Goal: Check status: Check status

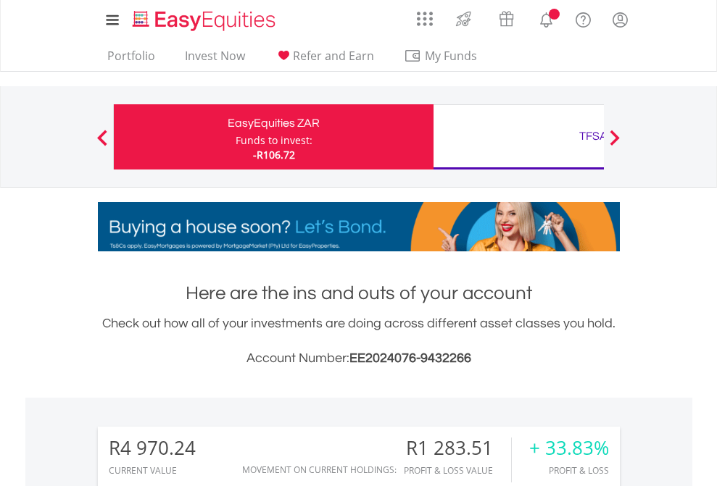
click at [236, 137] on div "Funds to invest:" at bounding box center [274, 140] width 77 height 14
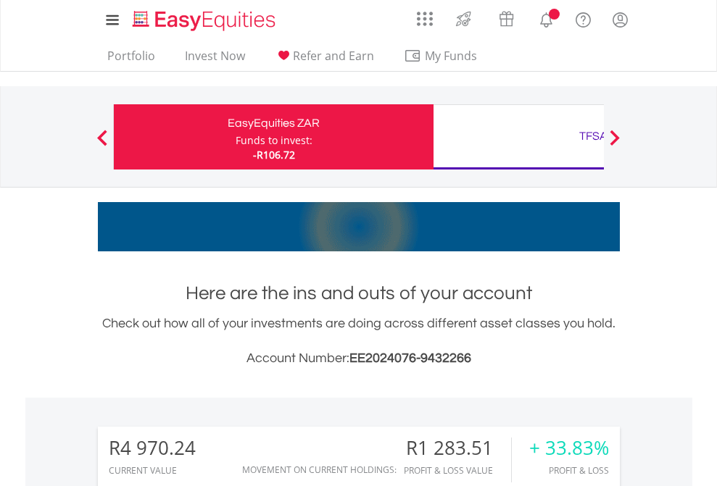
scroll to position [139, 228]
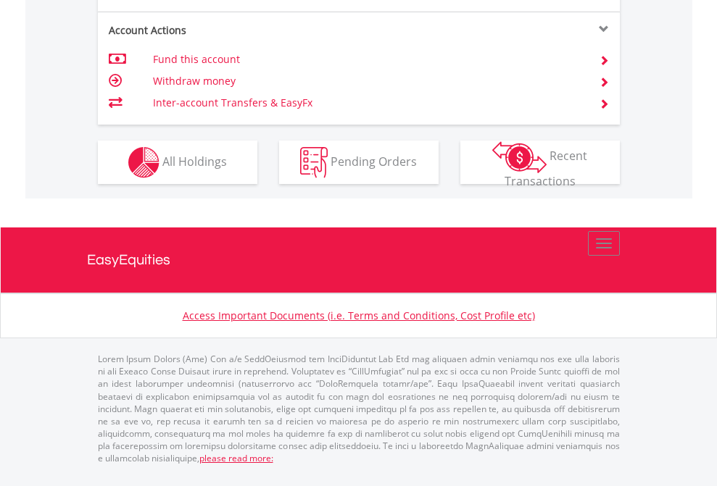
scroll to position [1389, 0]
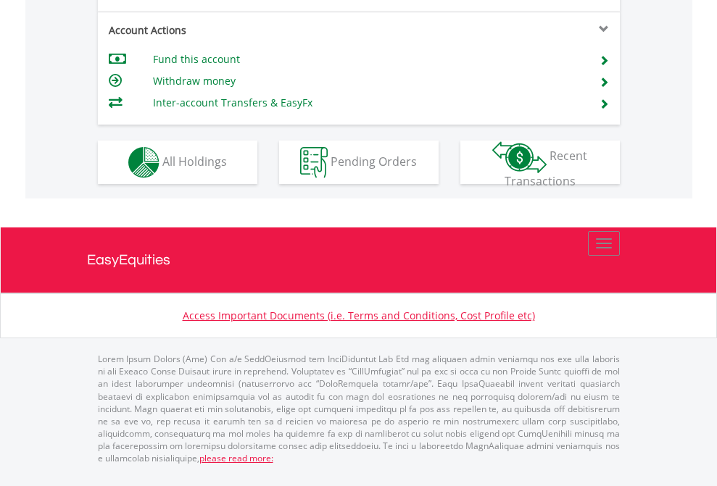
scroll to position [1360, 0]
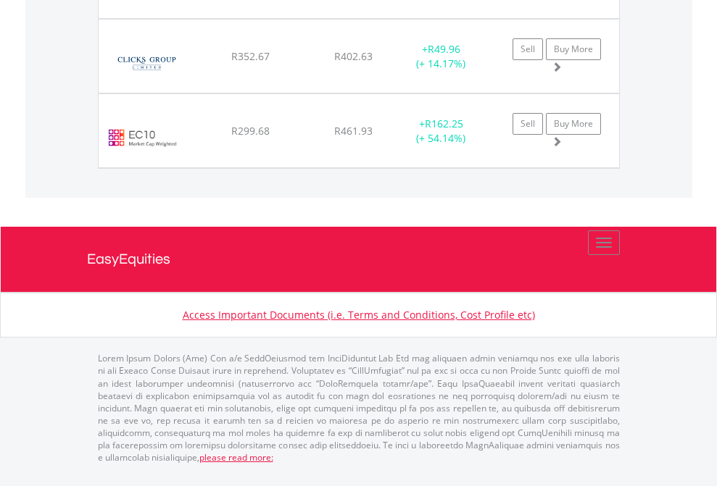
scroll to position [139, 228]
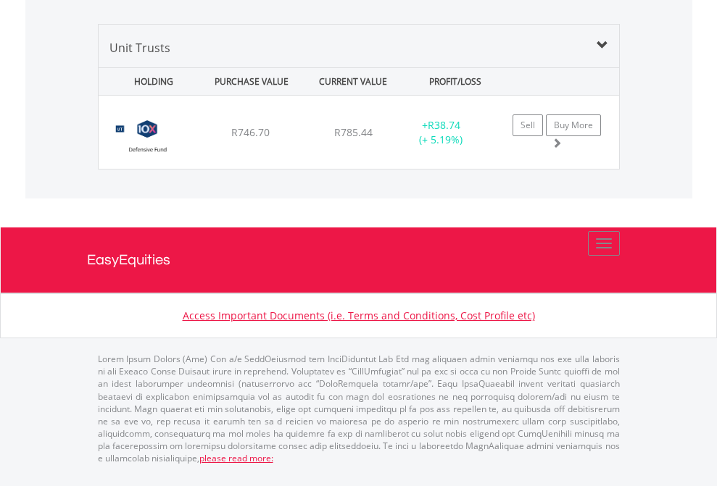
scroll to position [1401, 0]
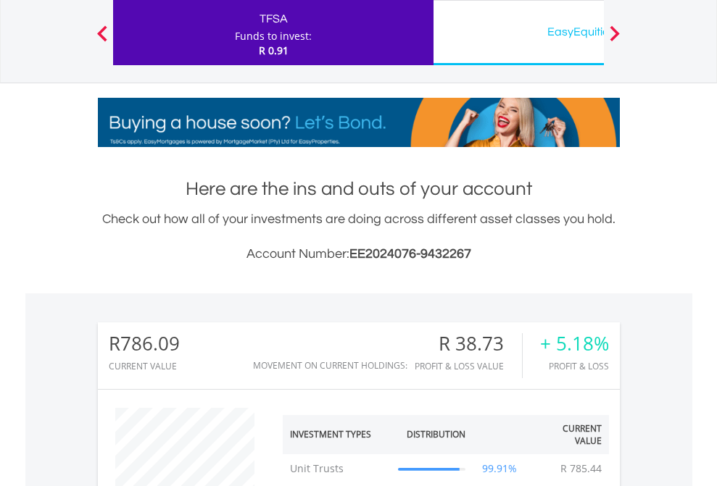
scroll to position [1111, 0]
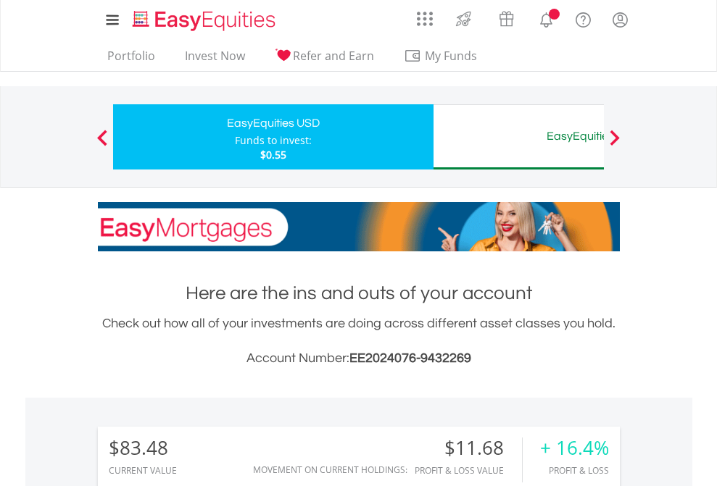
scroll to position [139, 228]
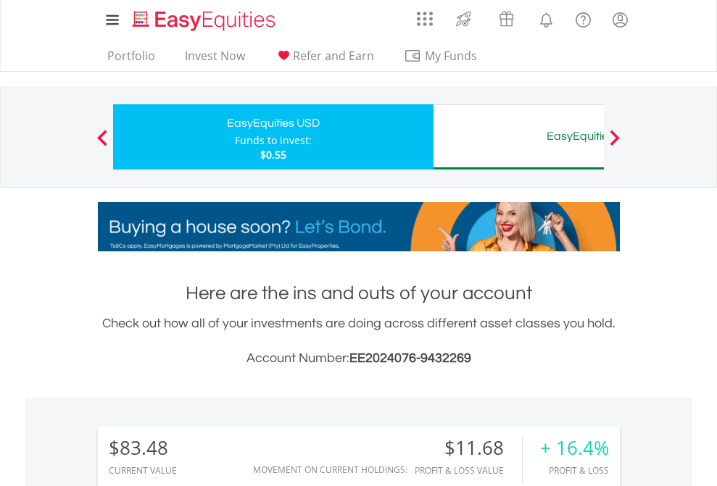
click at [518, 137] on div "EasyEquities AUD" at bounding box center [593, 136] width 302 height 20
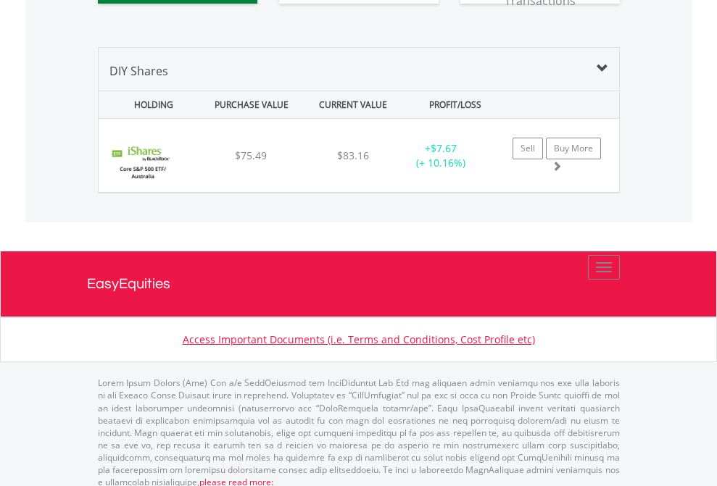
scroll to position [1612, 0]
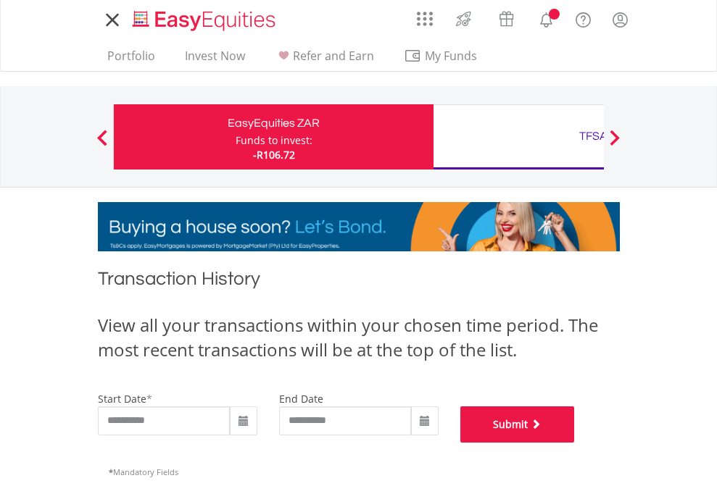
click at [575, 443] on button "Submit" at bounding box center [517, 425] width 114 height 36
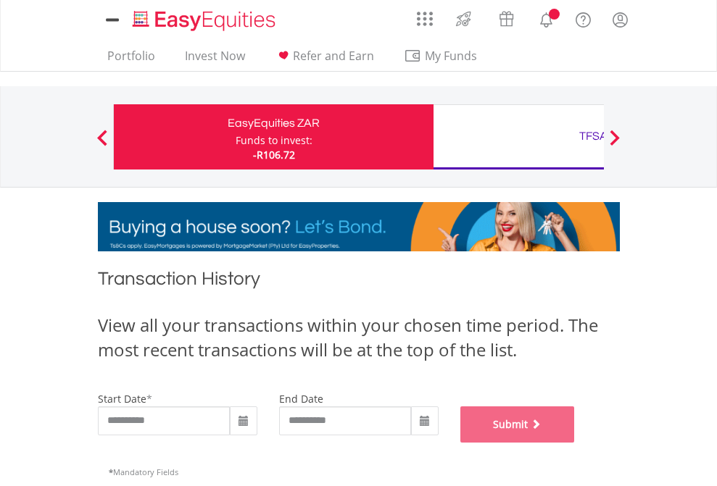
scroll to position [588, 0]
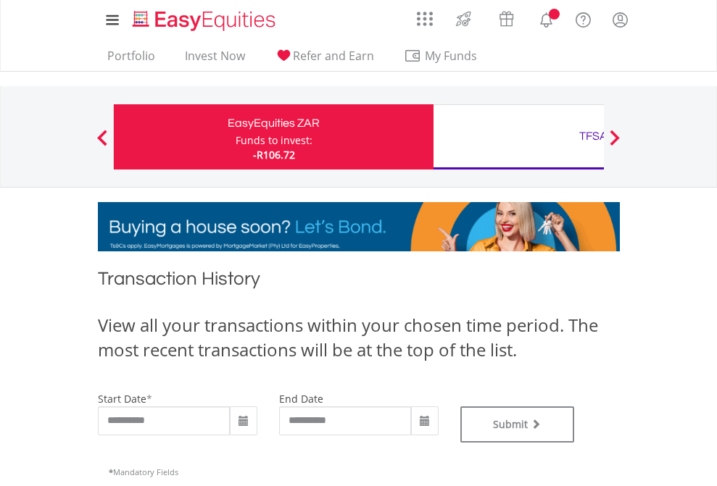
click at [518, 137] on div "TFSA" at bounding box center [593, 136] width 302 height 20
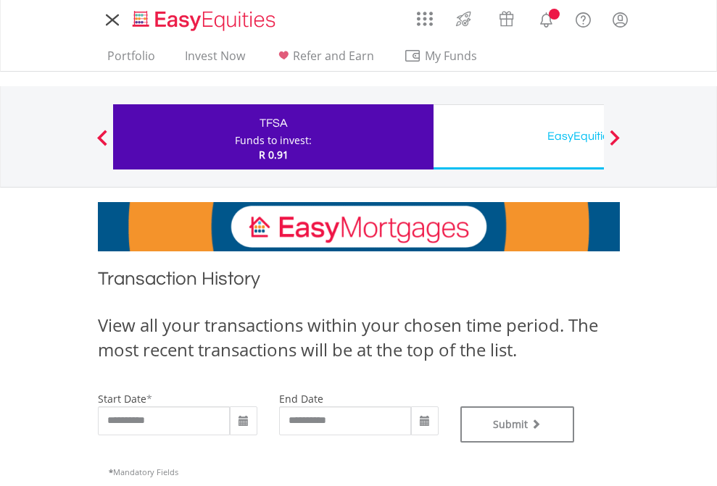
type input "**********"
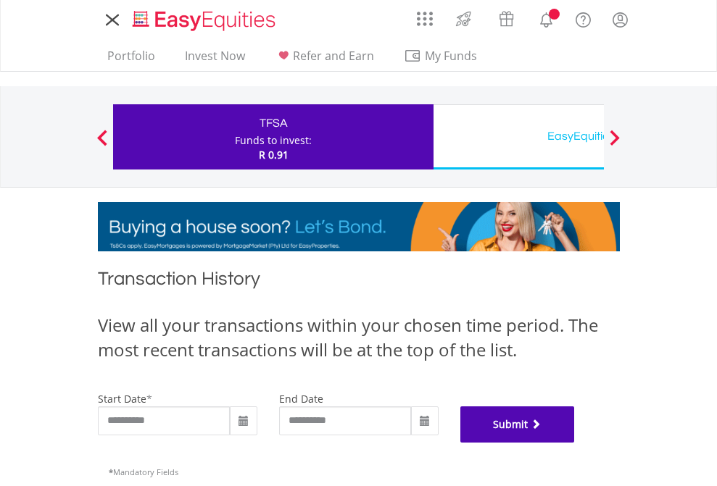
click at [575, 443] on button "Submit" at bounding box center [517, 425] width 114 height 36
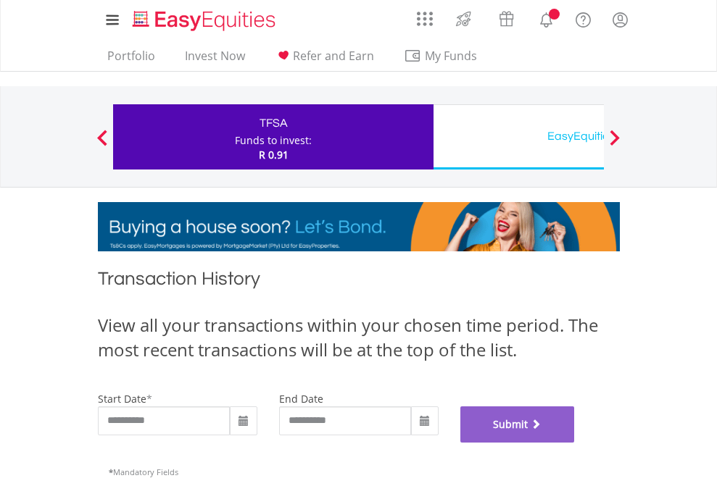
scroll to position [588, 0]
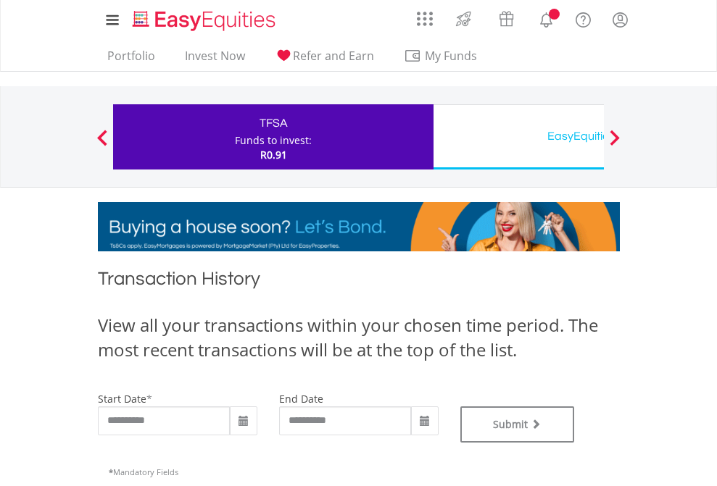
click at [518, 137] on div "EasyEquities USD" at bounding box center [593, 136] width 302 height 20
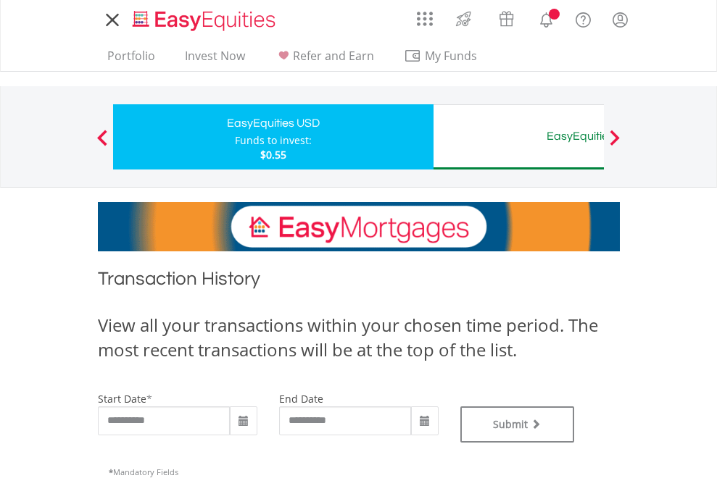
type input "**********"
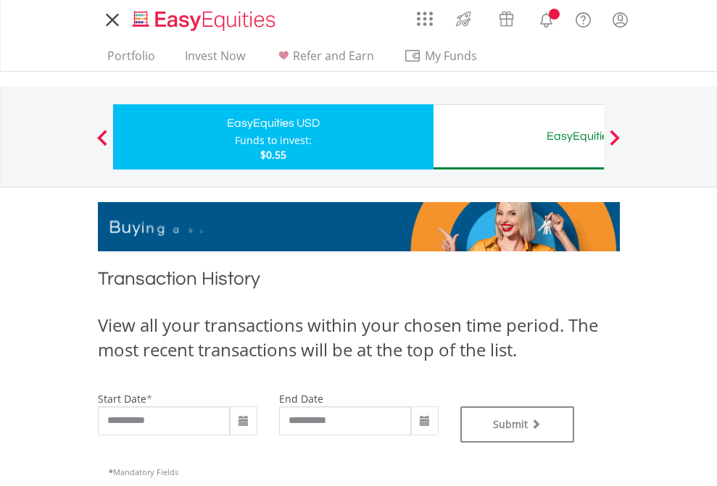
type input "**********"
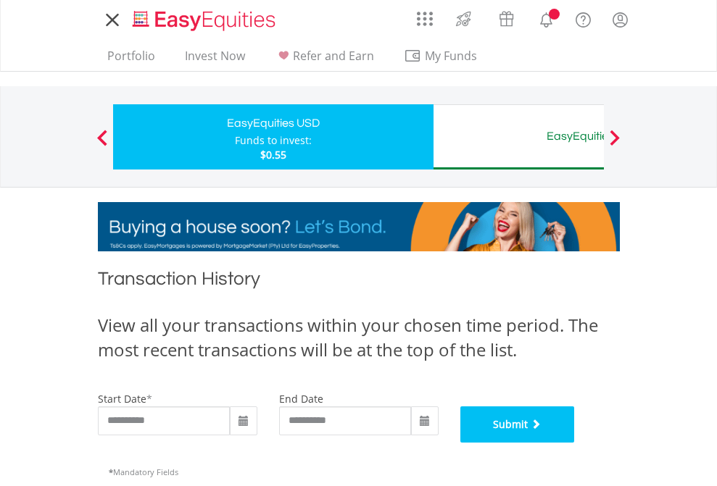
click at [575, 443] on button "Submit" at bounding box center [517, 425] width 114 height 36
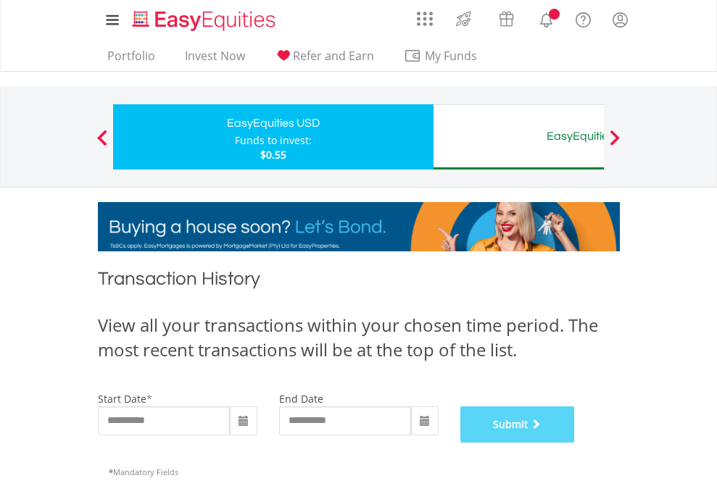
scroll to position [588, 0]
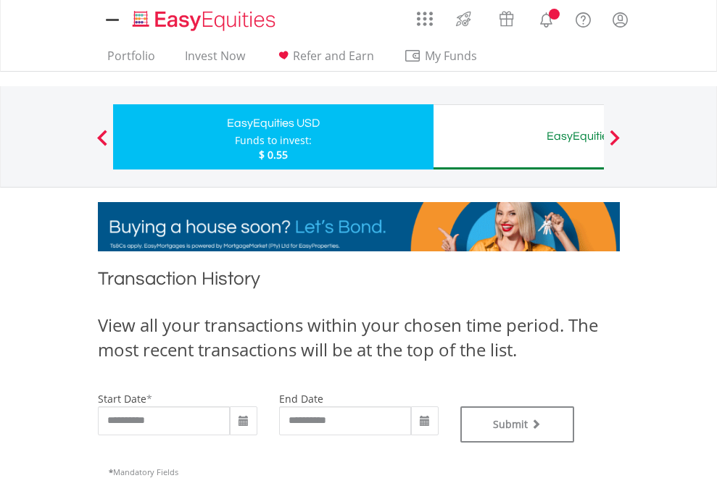
click at [518, 137] on div "EasyEquities AUD" at bounding box center [593, 136] width 302 height 20
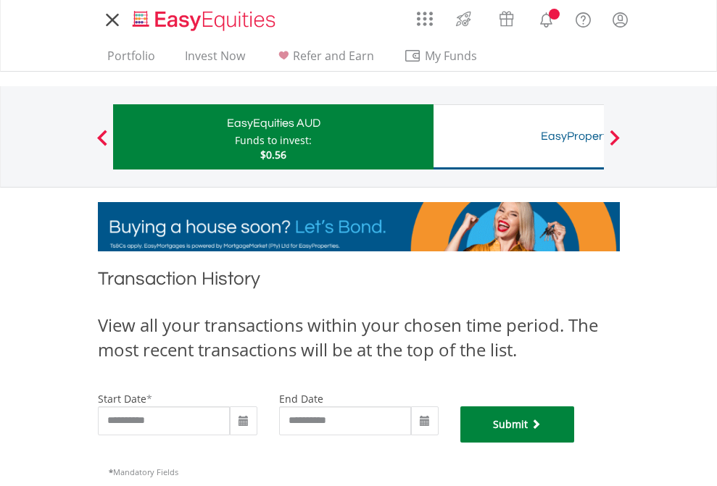
click at [575, 443] on button "Submit" at bounding box center [517, 425] width 114 height 36
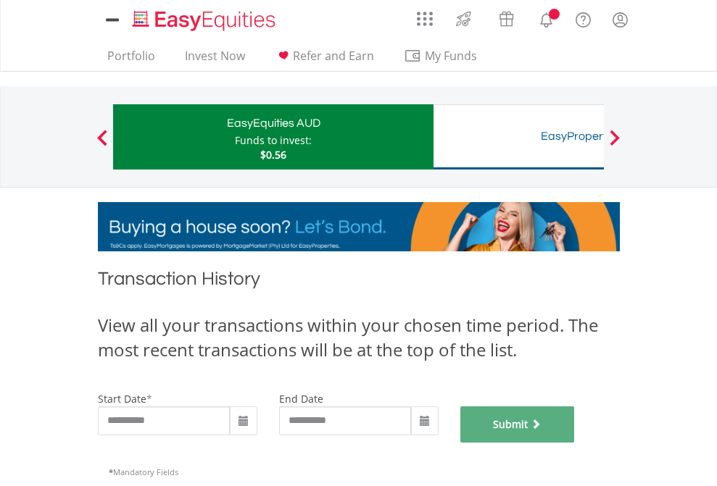
scroll to position [588, 0]
